Goal: Task Accomplishment & Management: Use online tool/utility

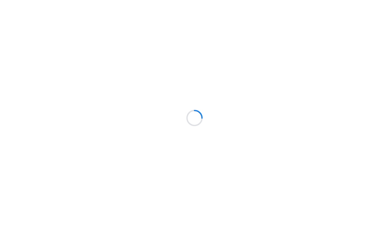
scroll to position [0, 0]
click at [90, 15] on div at bounding box center [194, 118] width 389 height 236
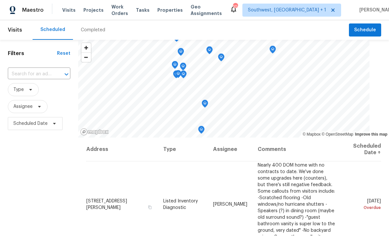
scroll to position [0, 0]
click at [90, 13] on span "Projects" at bounding box center [93, 10] width 20 height 7
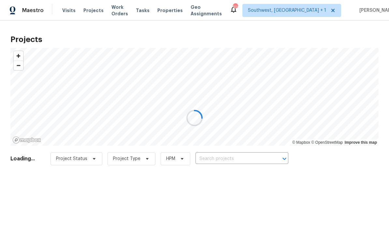
click at [237, 158] on div at bounding box center [194, 118] width 389 height 236
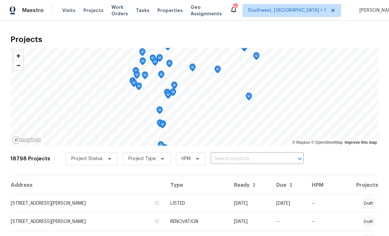
click at [238, 161] on input "text" at bounding box center [248, 159] width 75 height 10
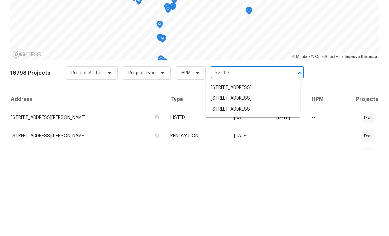
type input "5201 72"
click at [263, 168] on li "[STREET_ADDRESS]" at bounding box center [252, 173] width 95 height 11
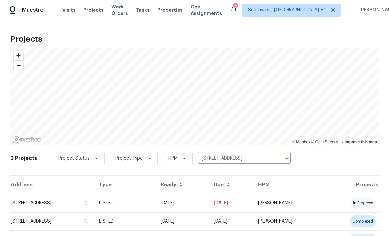
scroll to position [0, 0]
click at [208, 206] on td "[DATE]" at bounding box center [181, 203] width 53 height 18
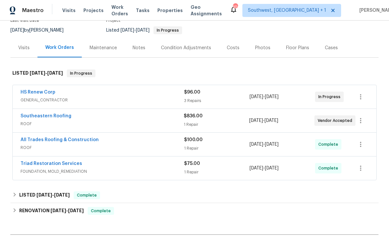
scroll to position [61, 0]
click at [112, 97] on span "GENERAL_CONTRACTOR" at bounding box center [102, 99] width 163 height 7
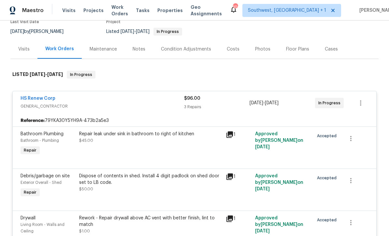
scroll to position [60, 0]
click at [36, 100] on link "HS Renew Corp" at bounding box center [38, 98] width 35 height 5
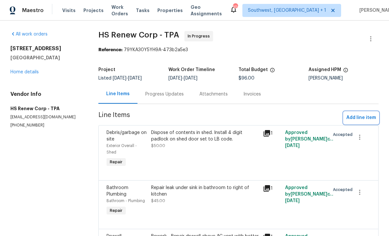
click at [364, 120] on span "Add line item" at bounding box center [361, 118] width 30 height 8
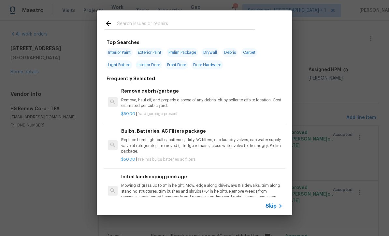
click at [276, 209] on div "Skip" at bounding box center [274, 206] width 19 height 8
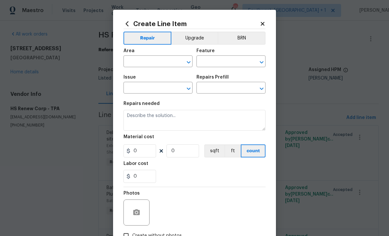
click at [135, 64] on input "text" at bounding box center [148, 62] width 51 height 10
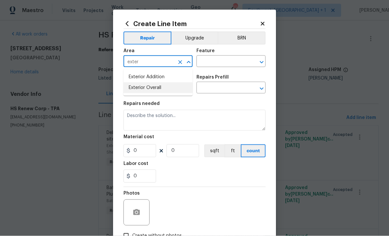
click at [168, 91] on li "Exterior Overall" at bounding box center [157, 87] width 69 height 11
type input "Exterior Overall"
click at [221, 63] on input "text" at bounding box center [221, 62] width 51 height 10
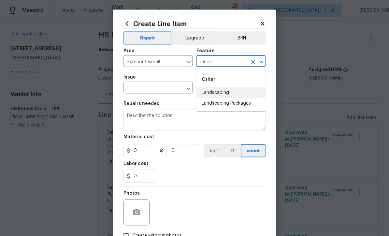
click at [223, 87] on li "Landscaping" at bounding box center [230, 92] width 69 height 11
type input "Landscaping"
click at [138, 92] on input "text" at bounding box center [148, 88] width 51 height 10
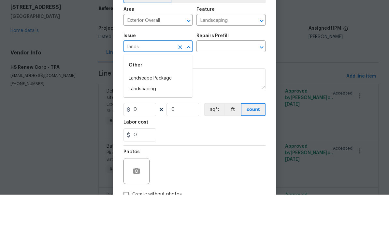
click at [139, 125] on li "Landscaping" at bounding box center [157, 130] width 69 height 11
type input "Landscaping"
click at [242, 83] on input "text" at bounding box center [221, 88] width 51 height 10
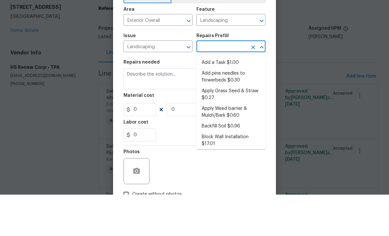
type input "w"
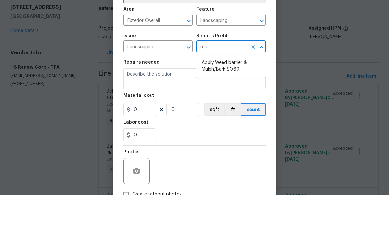
click at [241, 99] on li "Apply Weed barrier & Mulch/Bark $0.60" at bounding box center [230, 108] width 69 height 18
type input "Apply Weed barrier & Mulch/Bark $0.60"
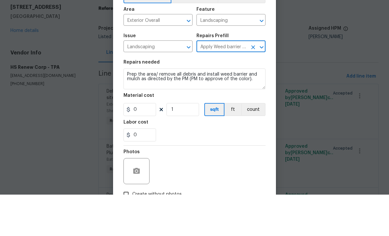
type textarea "Prep the area/ remove all debris and install weed barrier and mulch as directed…"
type input "1"
type input "0.6"
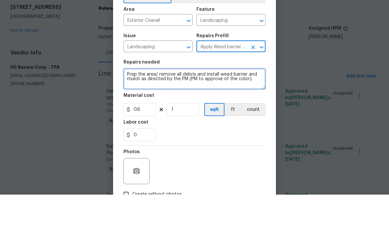
click at [129, 110] on textarea "Prep the area/ remove all debris and install weed barrier and mulch as directed…" at bounding box center [194, 120] width 142 height 21
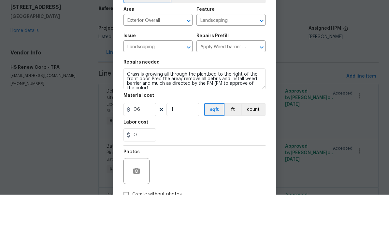
scroll to position [21, 0]
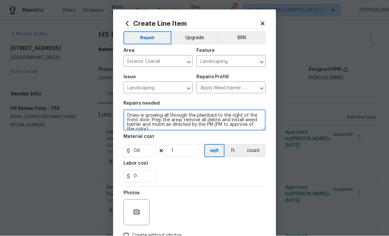
type textarea "Grass is growing all through the plantbed to the right of the front door. Prep …"
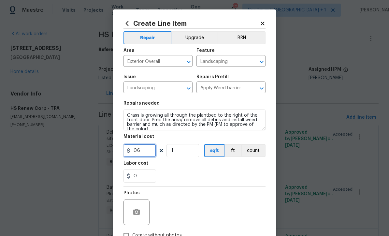
click at [146, 155] on input "0.6" at bounding box center [139, 150] width 33 height 13
type input "100"
click at [129, 213] on button "button" at bounding box center [137, 212] width 16 height 16
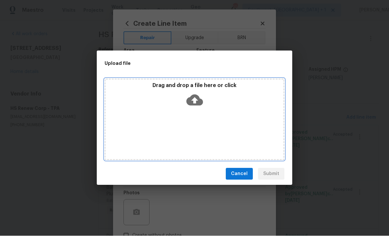
click at [200, 101] on icon at bounding box center [194, 100] width 17 height 11
